Goal: Information Seeking & Learning: Learn about a topic

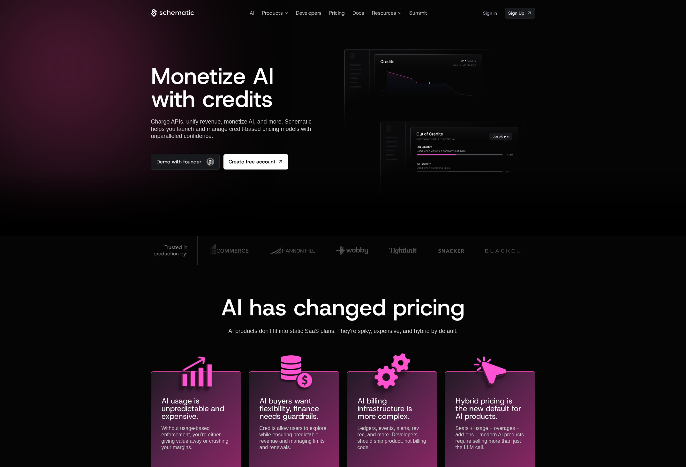
click at [143, 41] on div at bounding box center [343, 233] width 686 height 467
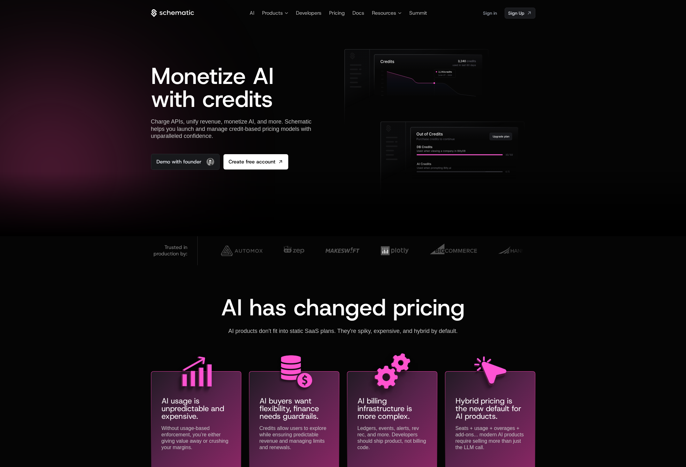
click at [174, 11] on icon at bounding box center [172, 13] width 43 height 8
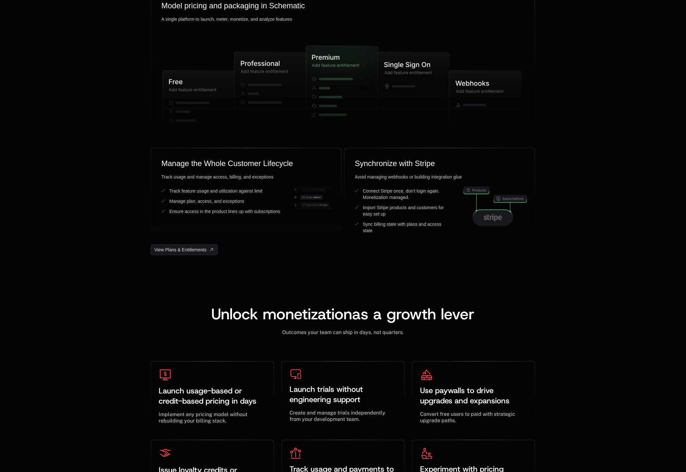
scroll to position [1640, 0]
click at [476, 80] on icon at bounding box center [485, 103] width 72 height 67
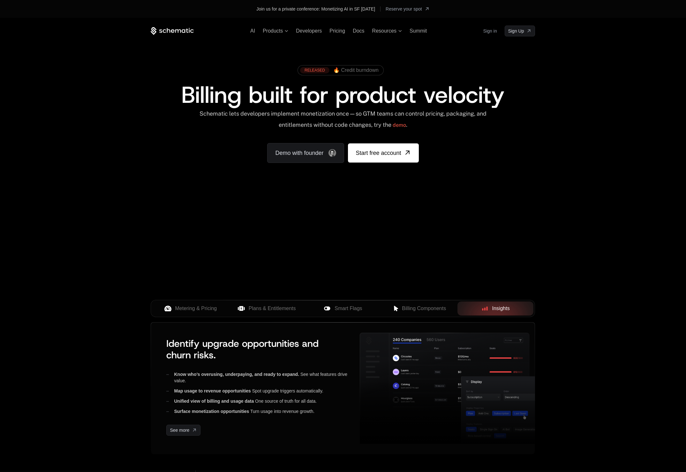
scroll to position [1, 0]
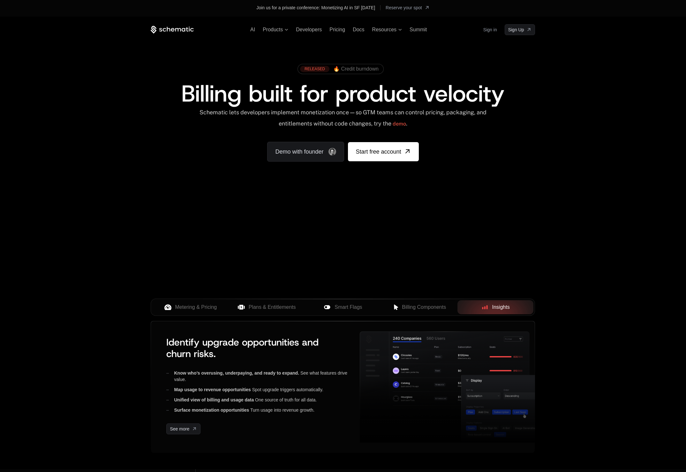
click at [283, 33] on div "AI Products Developers Pricing Docs Resources Summit Sign in Sign Up" at bounding box center [343, 29] width 384 height 11
click at [283, 31] on span "Products" at bounding box center [276, 30] width 26 height 6
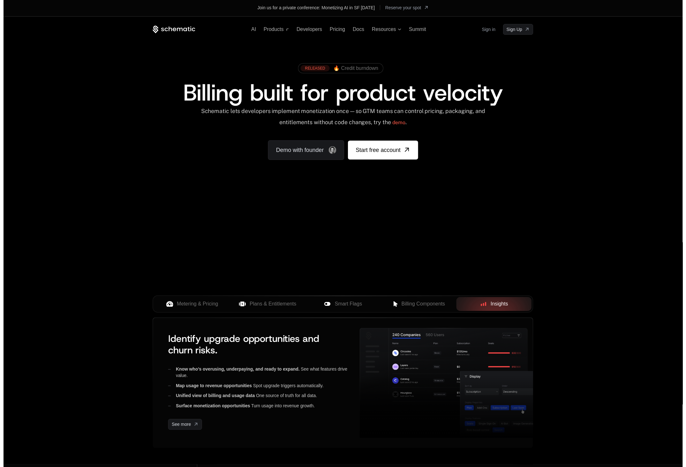
scroll to position [0, 0]
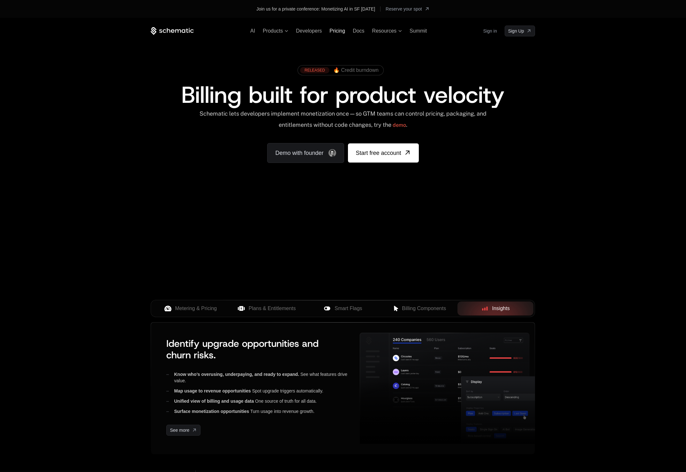
click at [337, 29] on span "Pricing" at bounding box center [337, 30] width 16 height 5
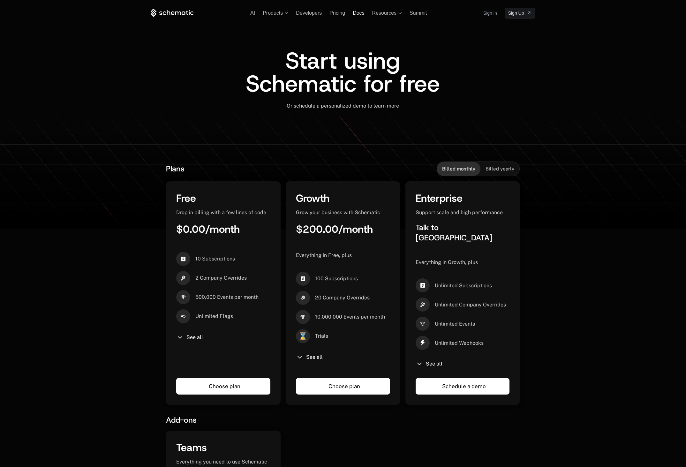
click at [359, 16] on span "Docs" at bounding box center [358, 12] width 11 height 5
click at [162, 23] on div "Start using Schematic for free Or schedule a personalized demo to learn more ﻿" at bounding box center [343, 86] width 384 height 135
click at [173, 9] on div "AI Products Developers Pricing Docs Resources Summit Sign in Sign Up" at bounding box center [343, 13] width 384 height 11
click at [174, 10] on icon at bounding box center [172, 13] width 43 height 8
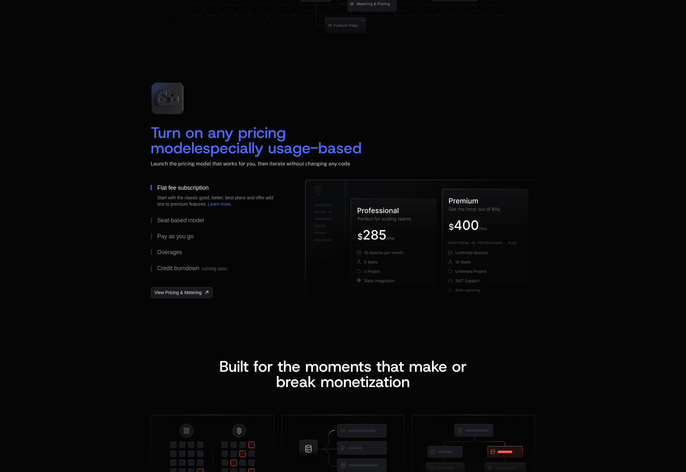
scroll to position [1086, 0]
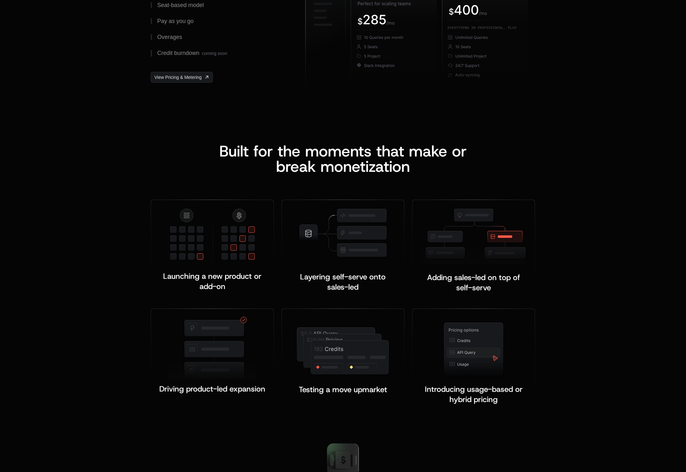
scroll to position [1086, 0]
